Goal: Task Accomplishment & Management: Manage account settings

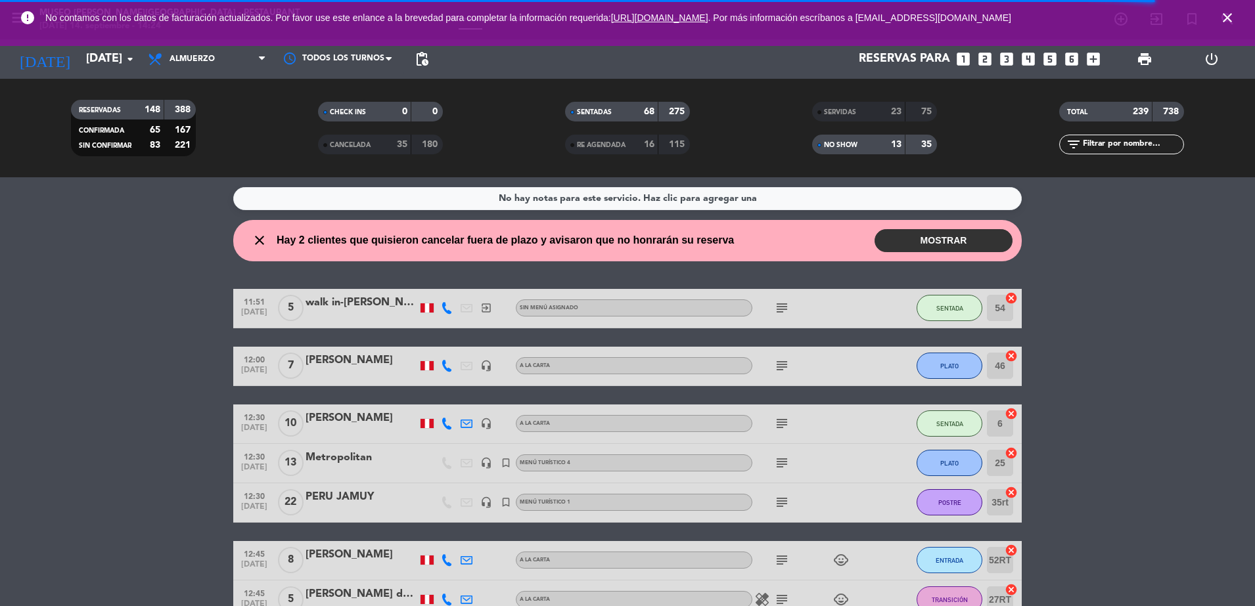
scroll to position [5280, 0]
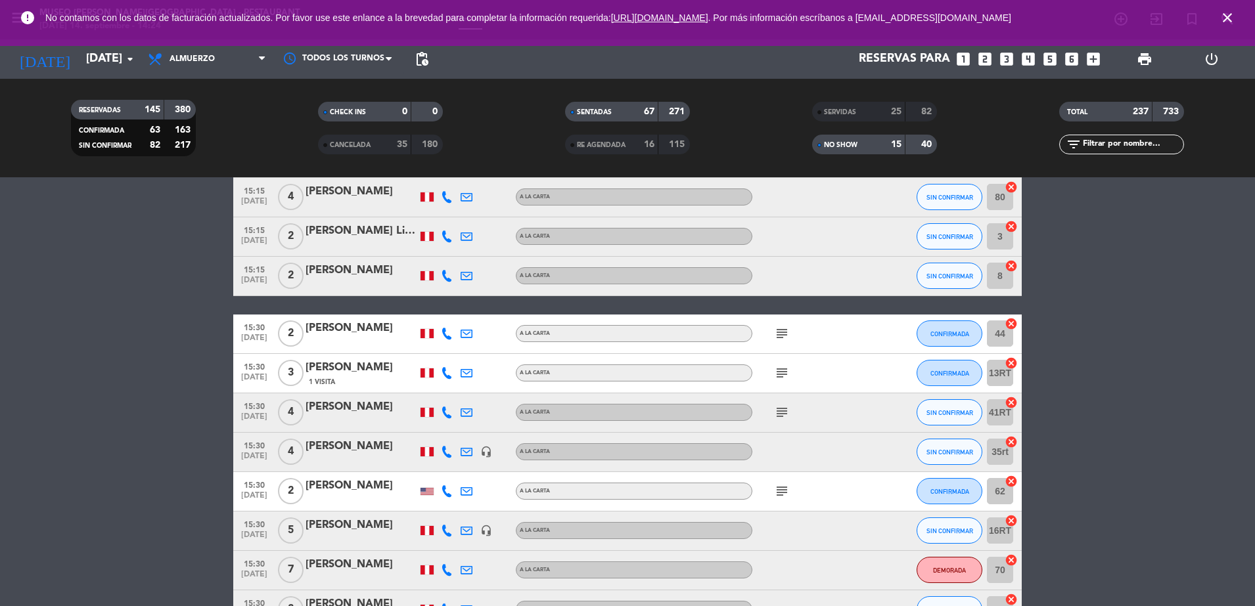
click at [1094, 155] on div "TOTAL 237 733 filter_list" at bounding box center [1121, 128] width 247 height 72
click at [1093, 152] on div "filter_list" at bounding box center [1121, 145] width 125 height 20
click at [1092, 139] on input "text" at bounding box center [1132, 144] width 102 height 14
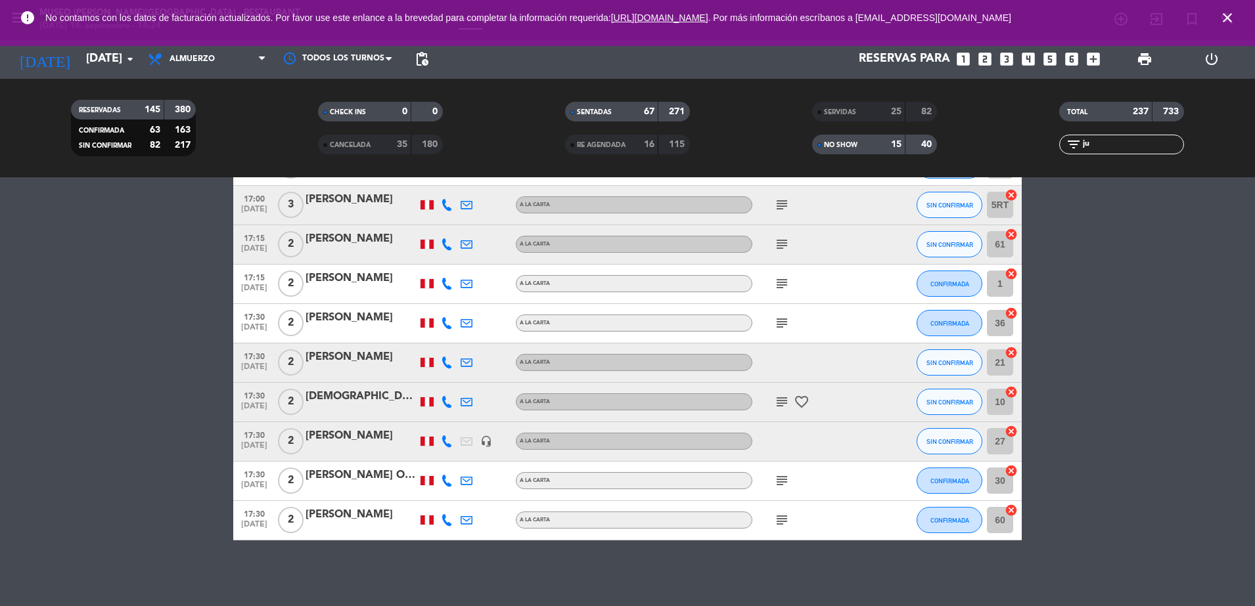
scroll to position [0, 0]
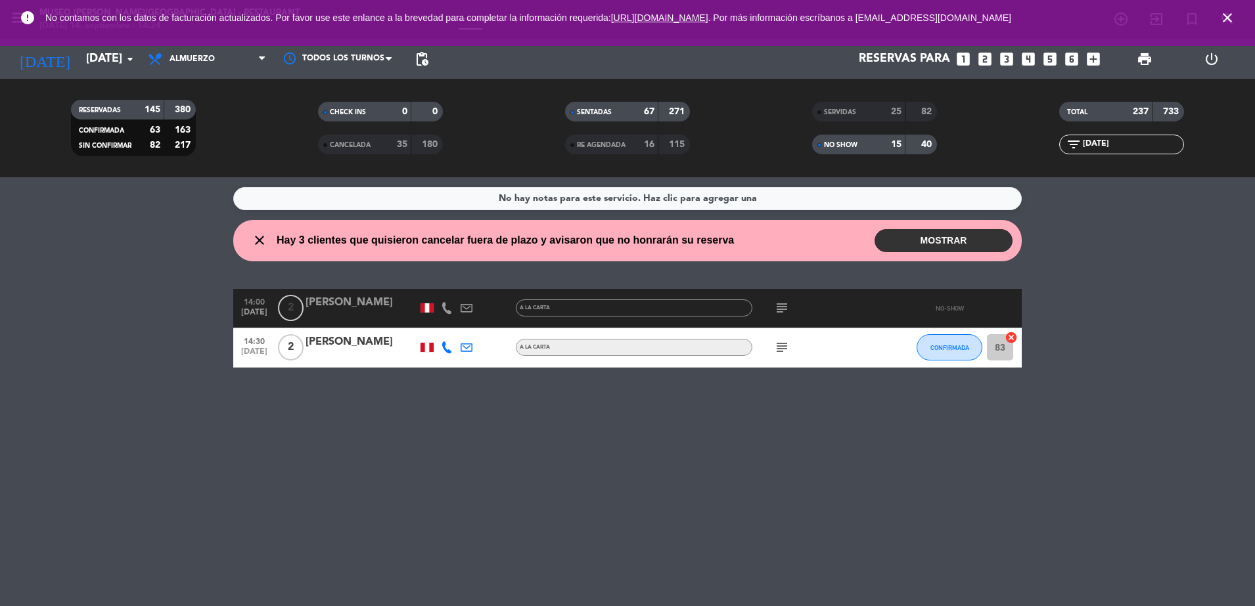
type input "[DATE]"
click at [786, 303] on icon "subject" at bounding box center [782, 308] width 16 height 16
click at [340, 303] on div "[PERSON_NAME]" at bounding box center [361, 302] width 112 height 17
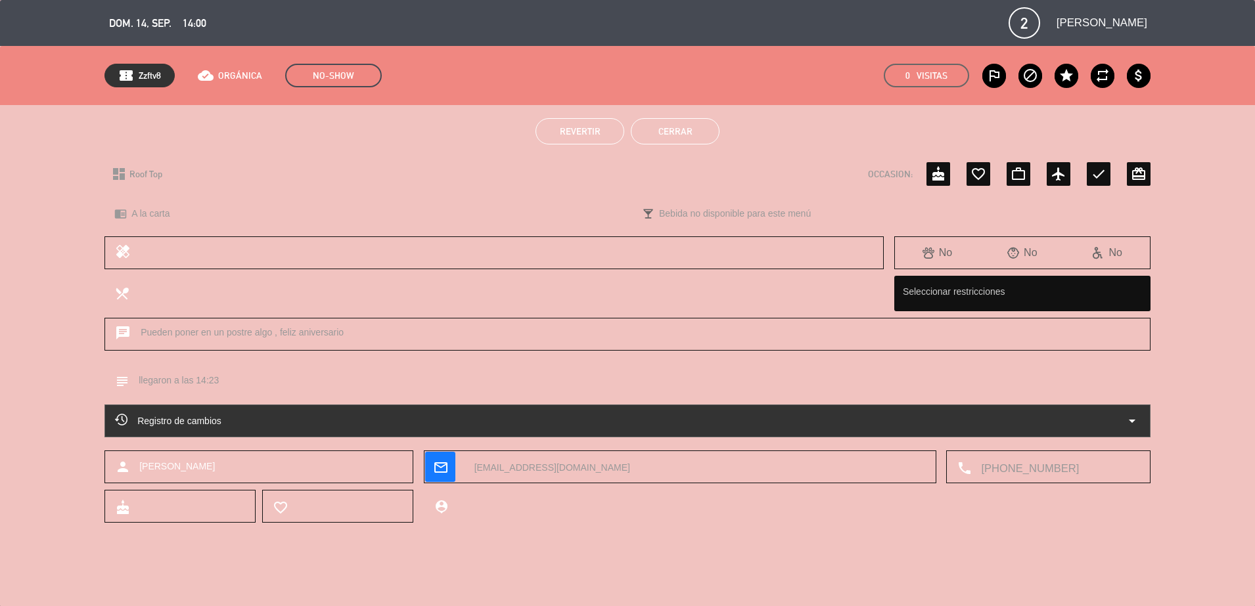
click at [582, 141] on button "Revertir" at bounding box center [579, 131] width 89 height 26
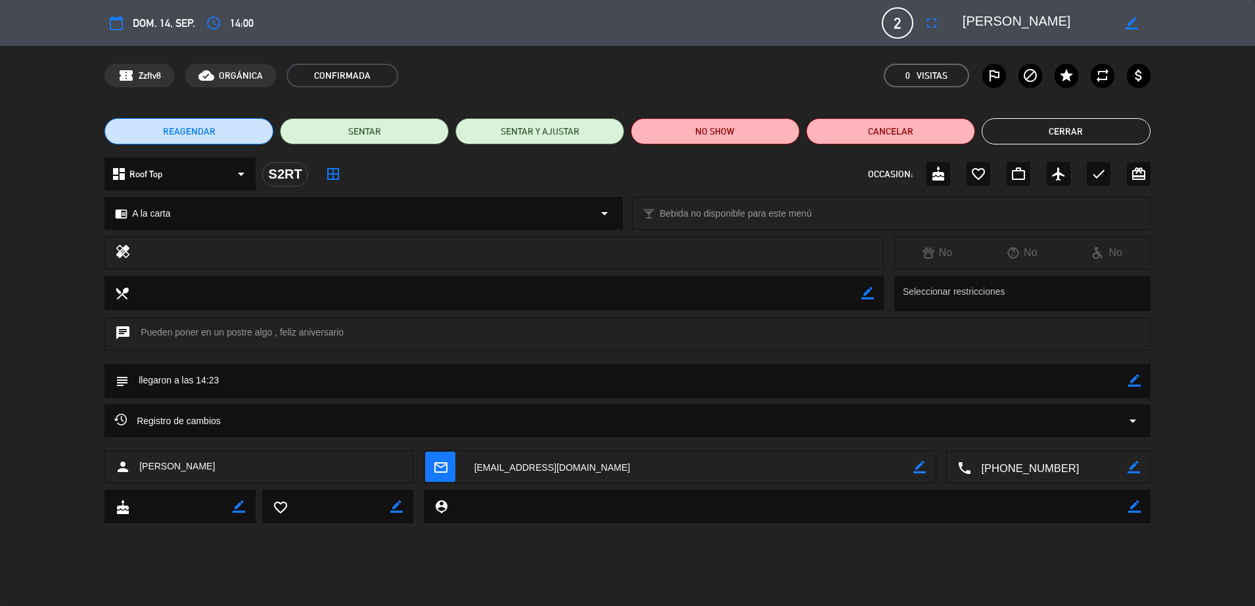
click at [1044, 129] on button "Cerrar" at bounding box center [1065, 131] width 169 height 26
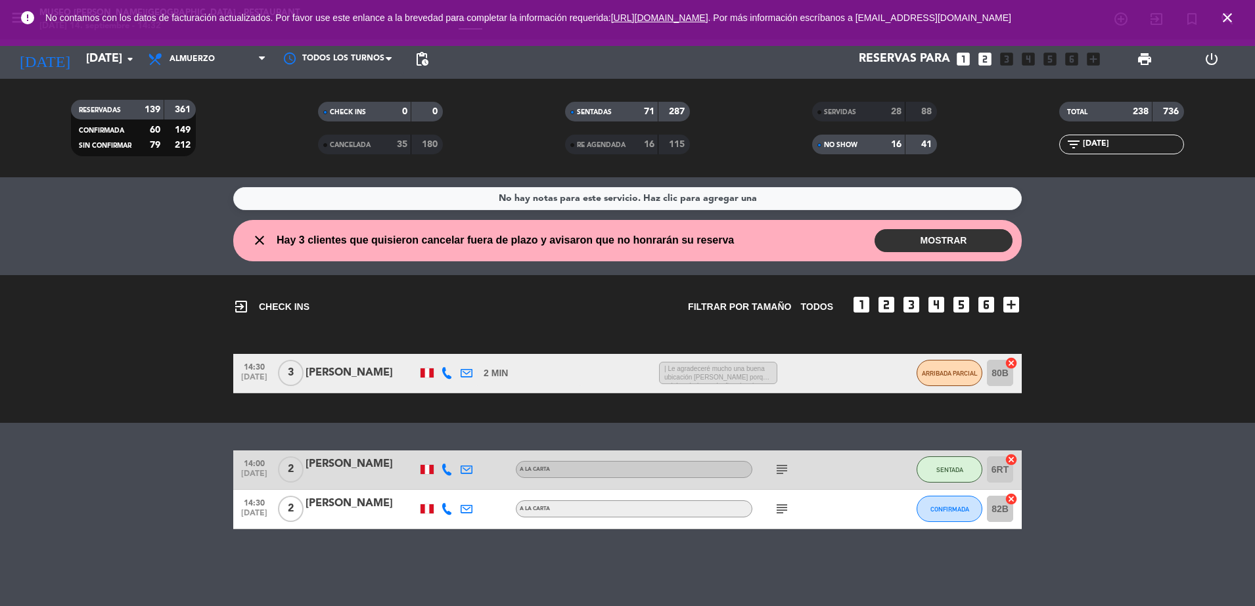
drag, startPoint x: 1100, startPoint y: 137, endPoint x: 981, endPoint y: 141, distance: 118.3
click at [981, 141] on div "RESERVADAS 139 361 CONFIRMADA 60 149 SIN CONFIRMAR 79 212 CHECK INS 0 0 CANCELA…" at bounding box center [627, 128] width 1255 height 72
click at [1121, 144] on input "[DATE]" at bounding box center [1132, 144] width 102 height 14
drag, startPoint x: 1121, startPoint y: 144, endPoint x: 930, endPoint y: 137, distance: 191.3
click at [930, 137] on div "RESERVADAS 139 361 CONFIRMADA 60 149 SIN CONFIRMAR 79 212 CHECK INS 0 0 CANCELA…" at bounding box center [627, 128] width 1255 height 72
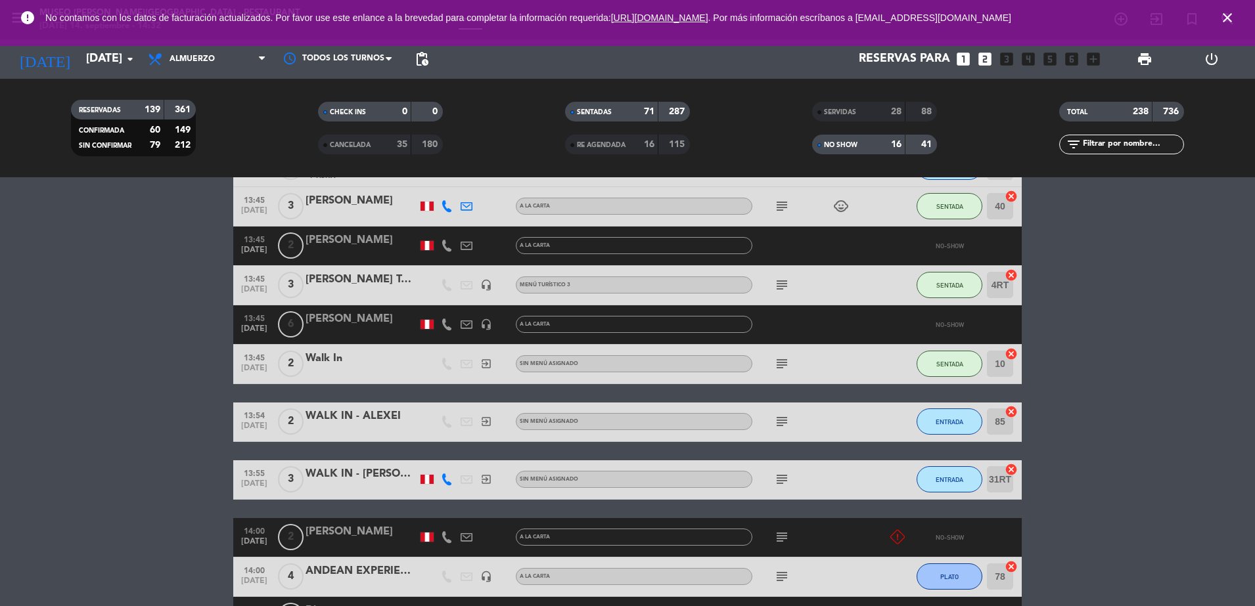
scroll to position [2630, 0]
click at [822, 104] on div "SERVIDAS" at bounding box center [845, 111] width 60 height 15
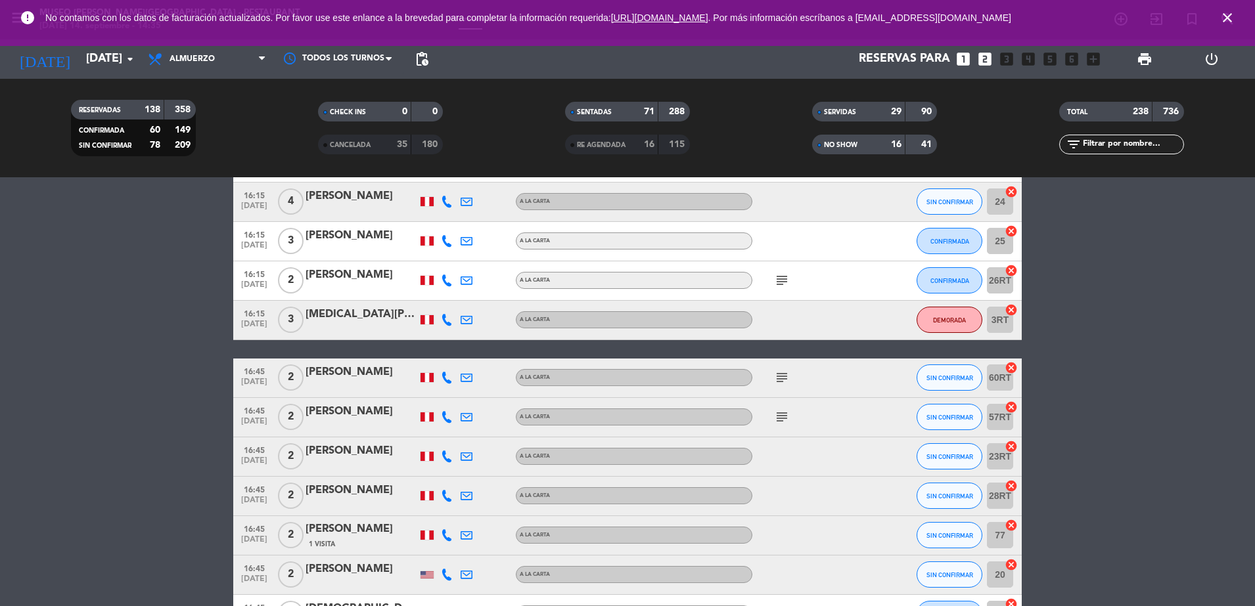
scroll to position [7745, 0]
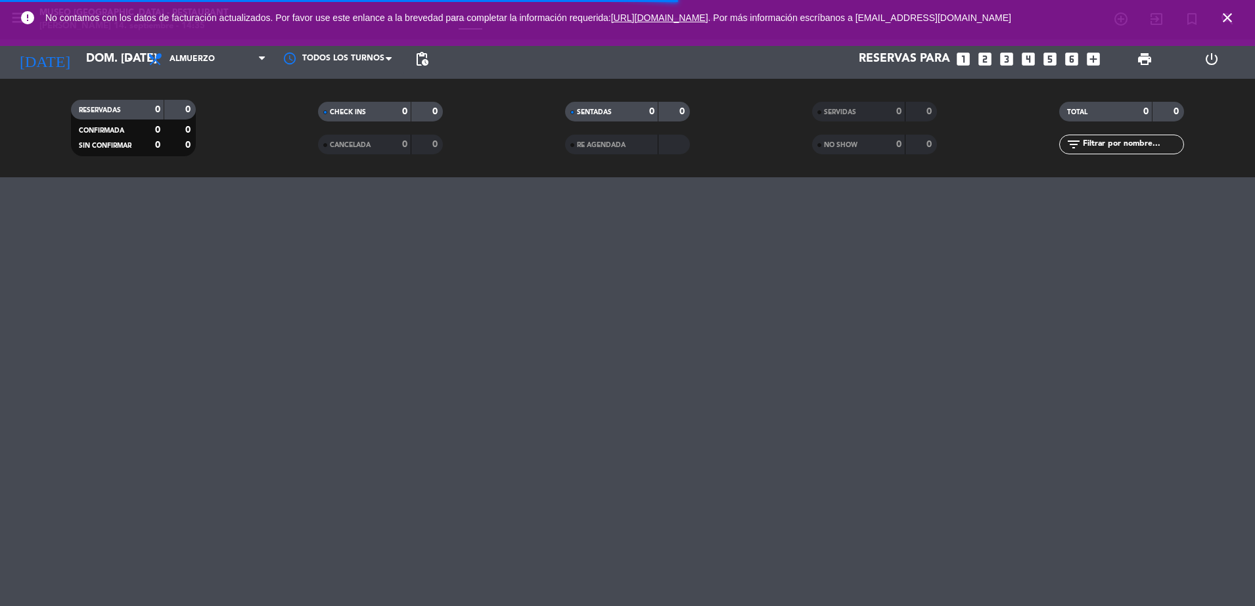
click at [855, 111] on span "SERVIDAS" at bounding box center [840, 112] width 32 height 7
click at [841, 135] on div "NO SHOW 0 0" at bounding box center [874, 145] width 125 height 20
click at [646, 130] on div "SENTADAS 0 0" at bounding box center [627, 118] width 247 height 33
click at [623, 142] on span "RE AGENDADA" at bounding box center [601, 145] width 49 height 7
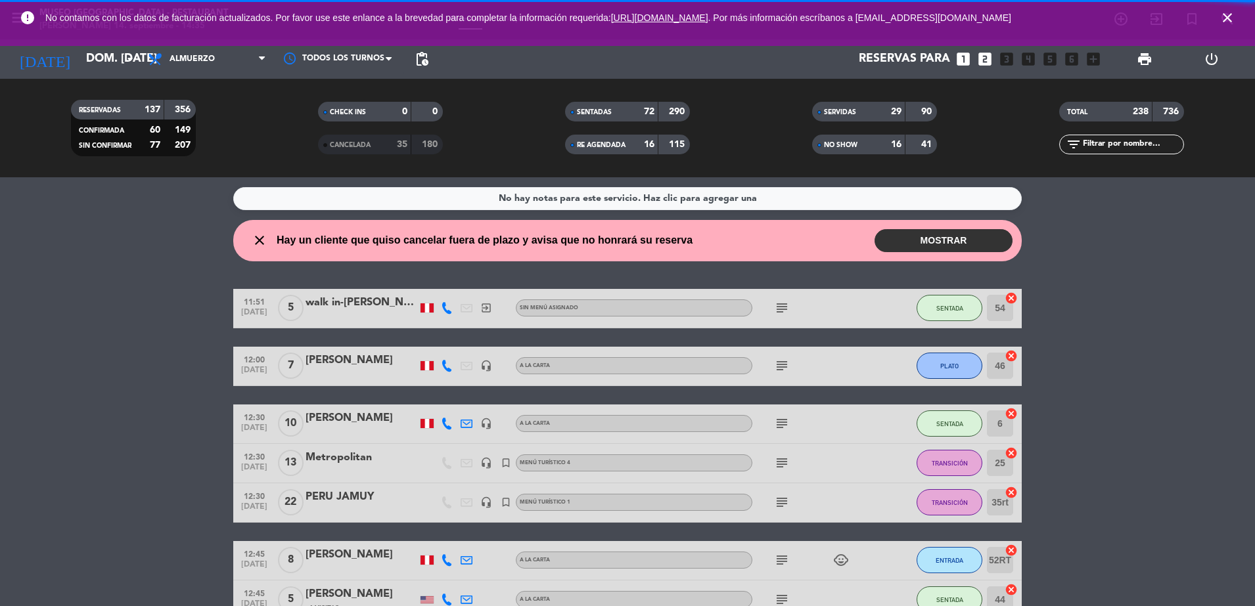
click at [385, 145] on div "35" at bounding box center [395, 144] width 26 height 15
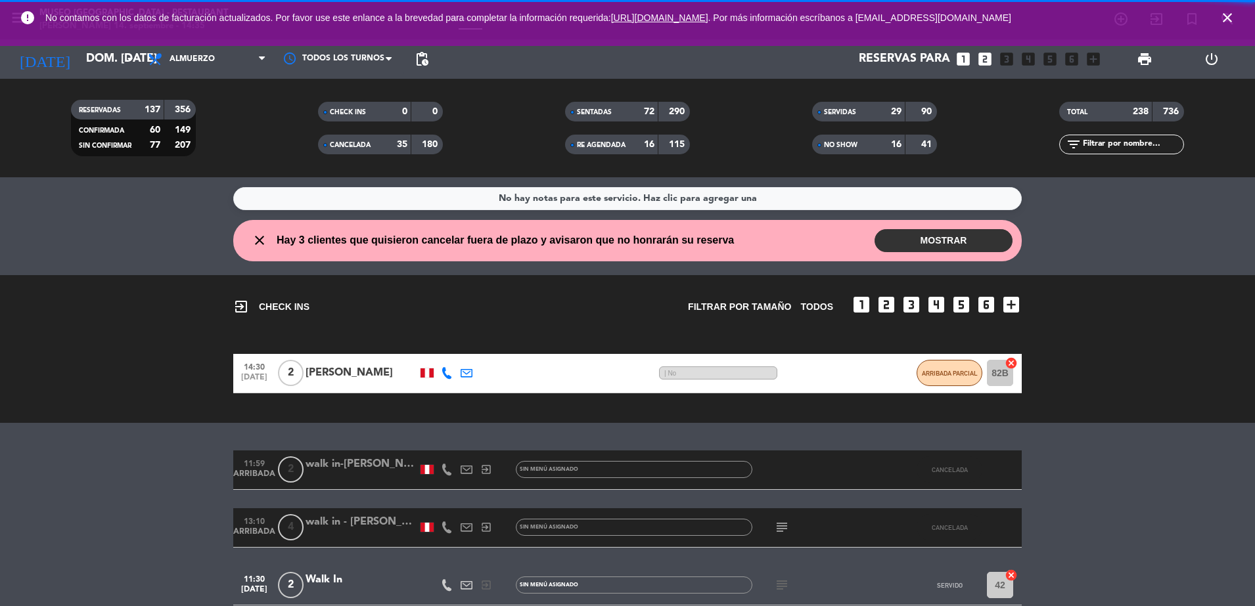
click at [1235, 16] on span "close" at bounding box center [1226, 17] width 35 height 35
click at [1233, 16] on icon "close" at bounding box center [1227, 18] width 16 height 16
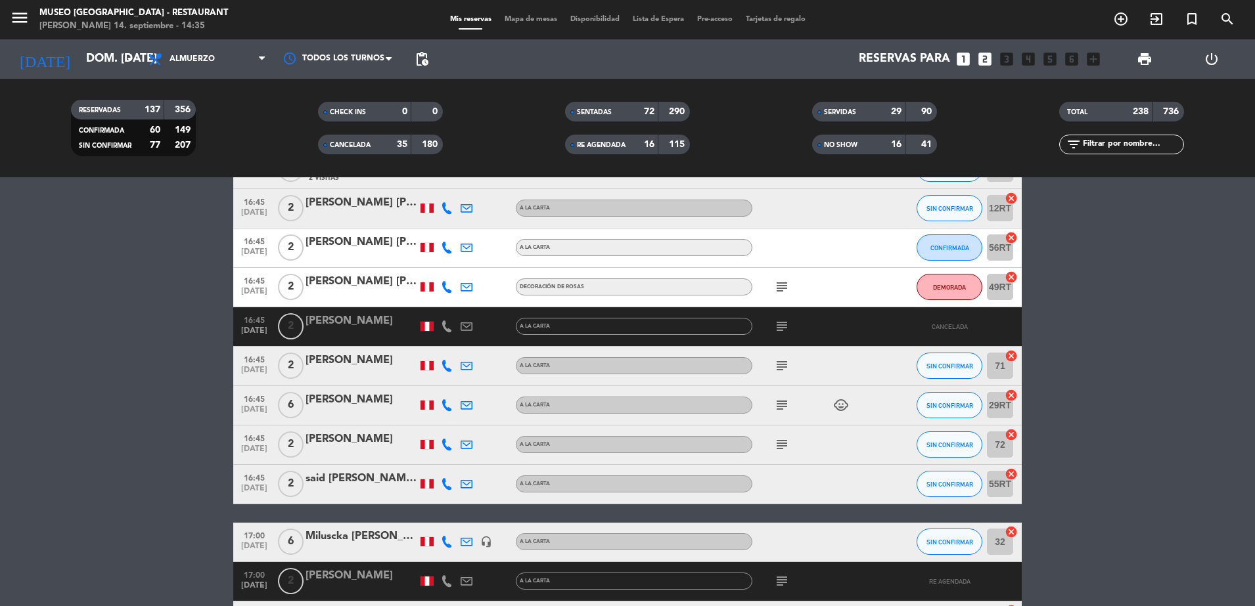
scroll to position [9826, 0]
